Goal: Task Accomplishment & Management: Use online tool/utility

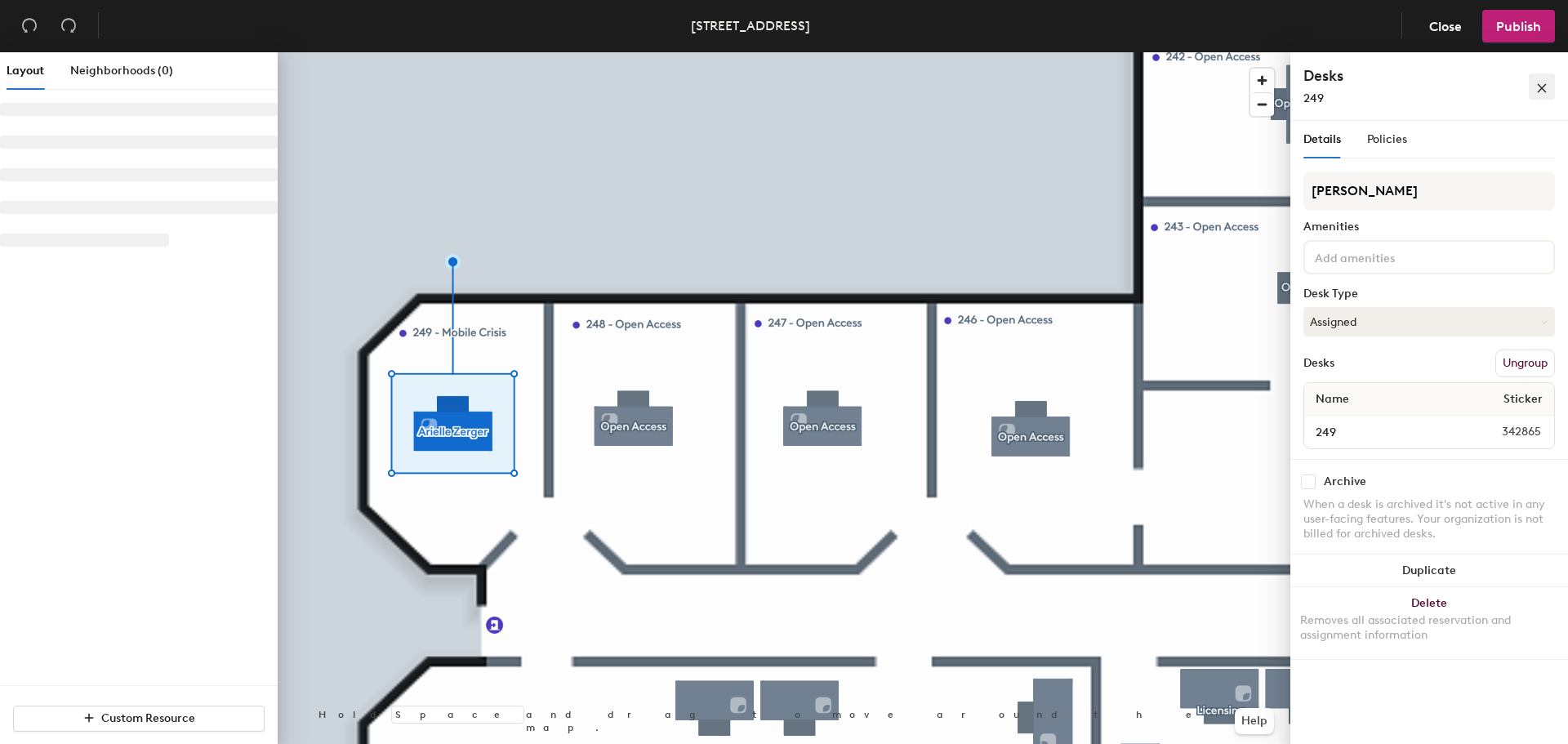
click at [1529, 89] on button "button" at bounding box center [1541, 86] width 26 height 26
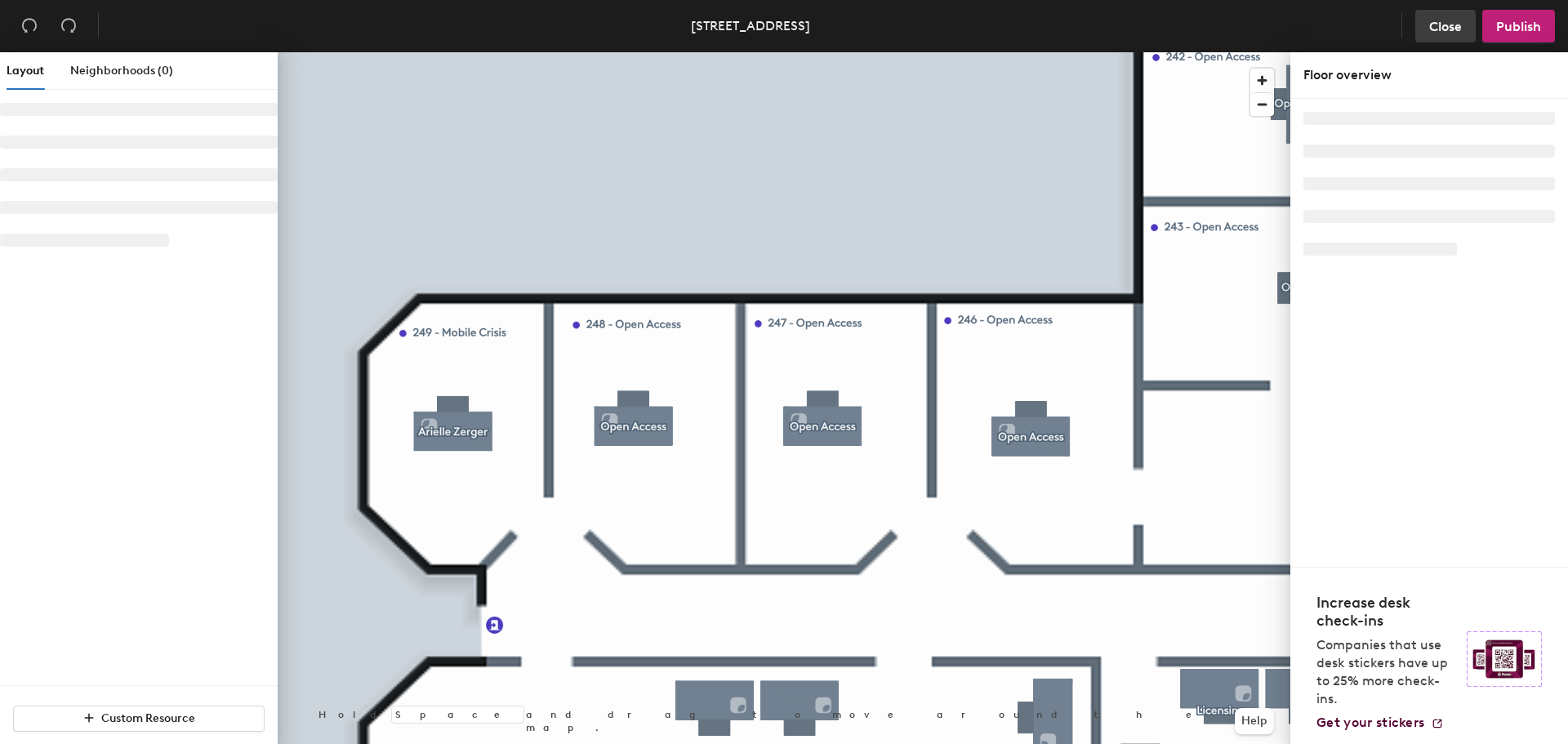
click at [1446, 24] on span "Close" at bounding box center [1445, 27] width 33 height 16
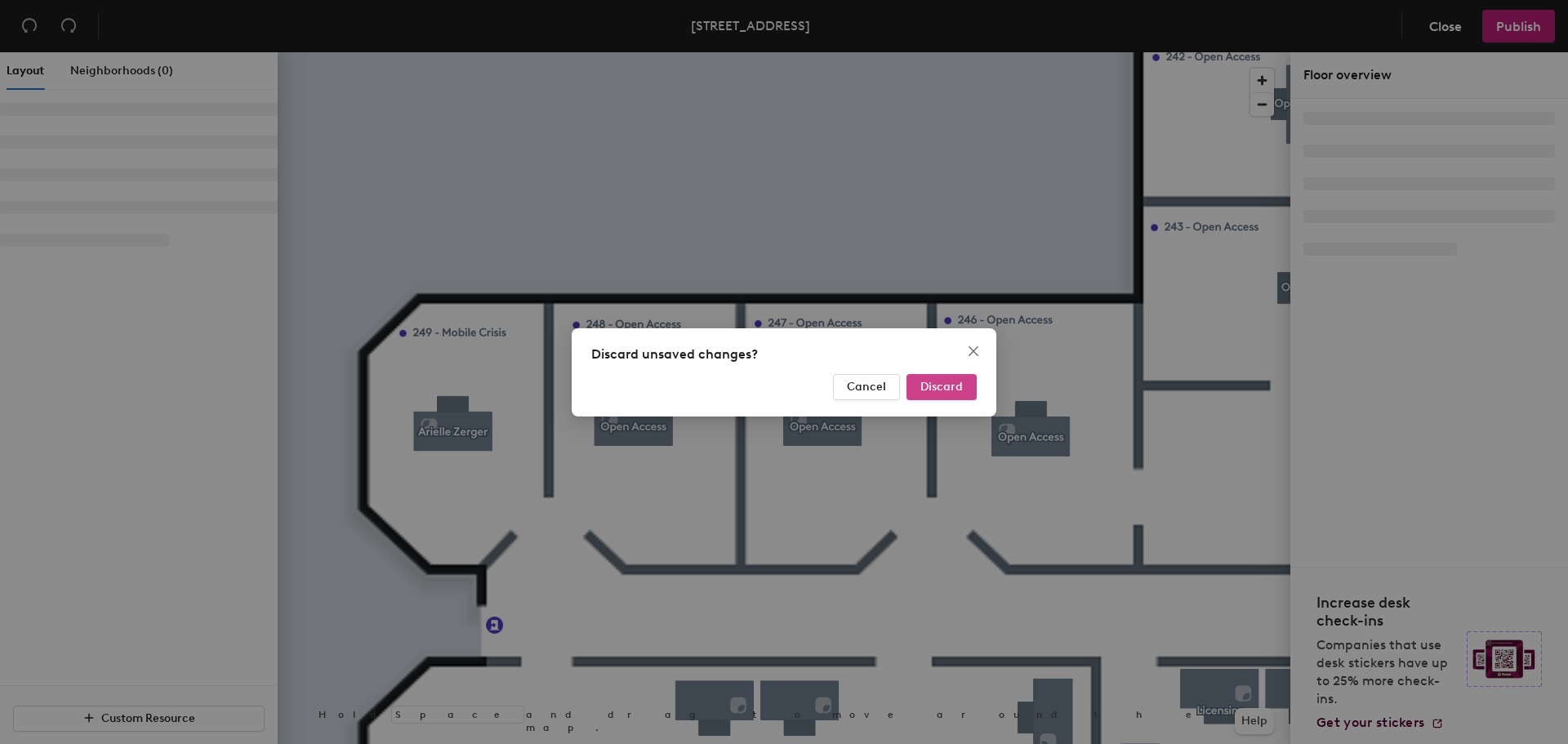
click at [946, 384] on span "Discard" at bounding box center [942, 387] width 43 height 14
